Goal: Check status: Check status

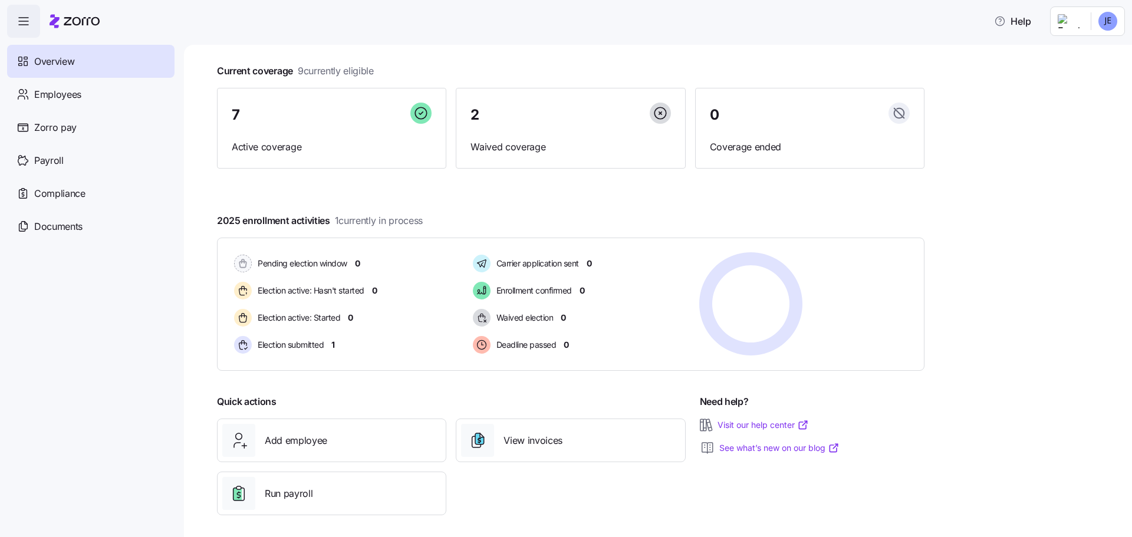
scroll to position [65, 0]
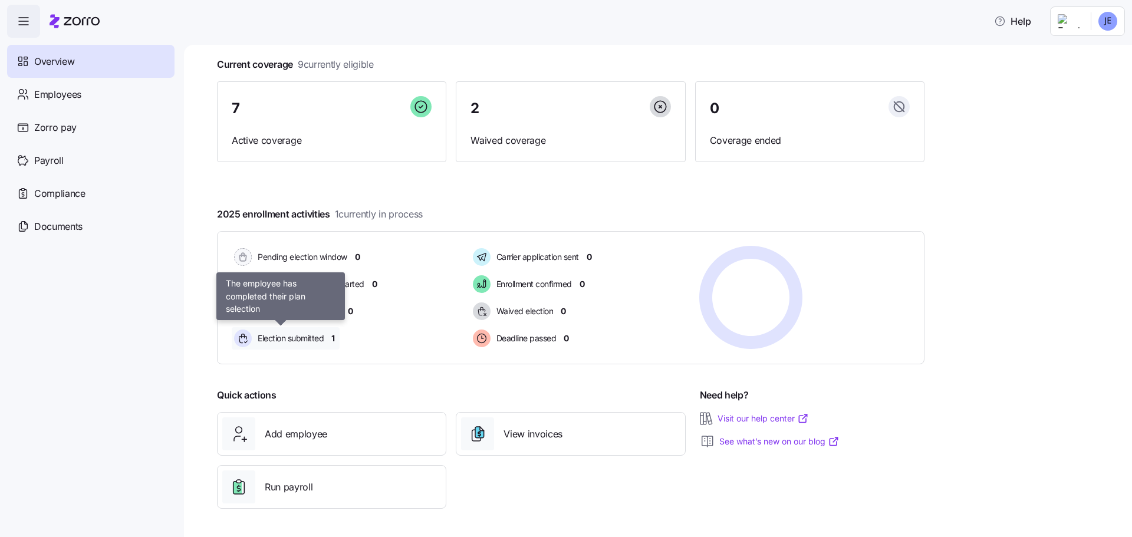
click at [297, 340] on span "Election submitted" at bounding box center [289, 339] width 70 height 12
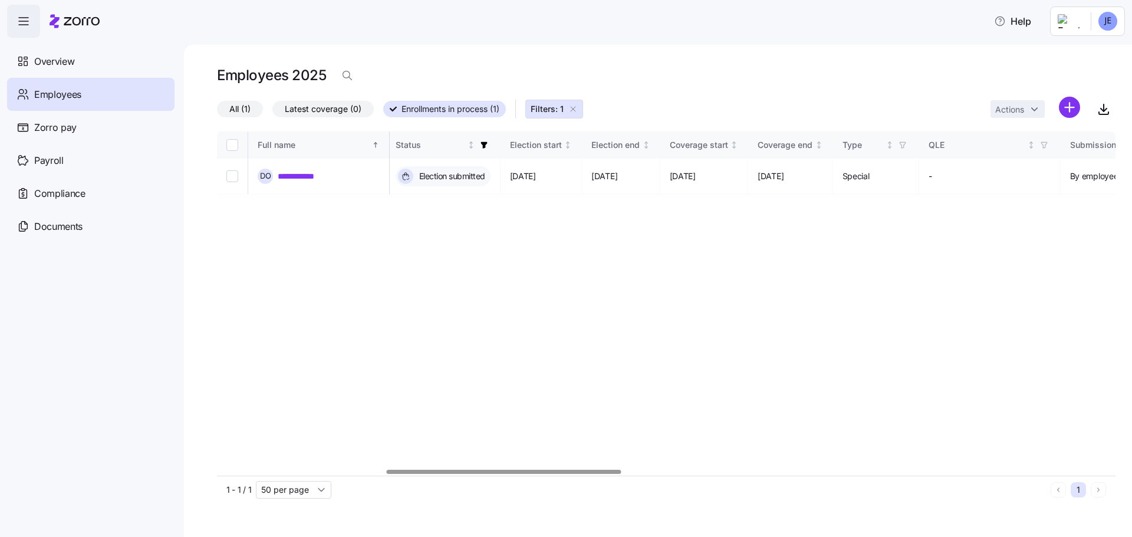
scroll to position [0, 654]
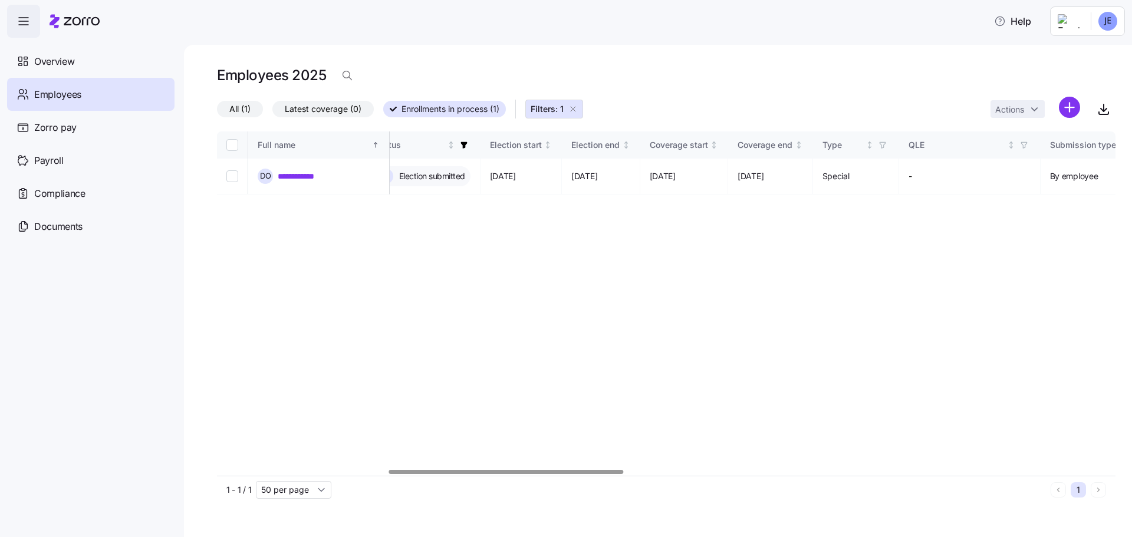
click at [535, 474] on div at bounding box center [506, 472] width 235 height 4
